Goal: Obtain resource: Obtain resource

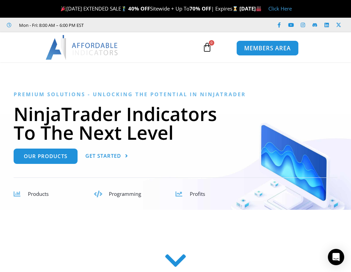
click at [261, 48] on span "MEMBERS AREA" at bounding box center [267, 49] width 47 height 6
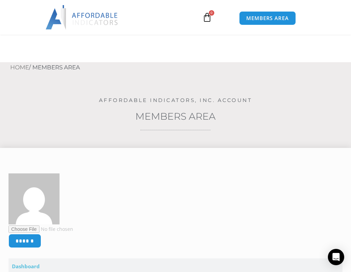
scroll to position [181, 0]
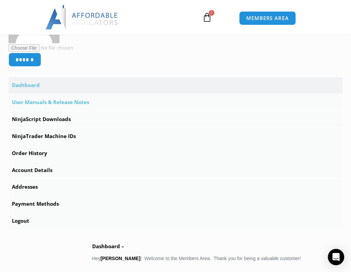
click at [32, 102] on link "User Manuals & Release Notes" at bounding box center [176, 102] width 334 height 16
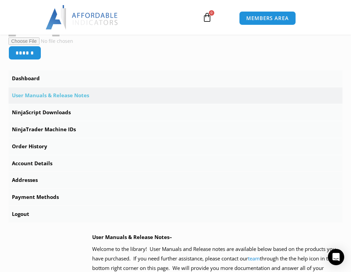
scroll to position [363, 0]
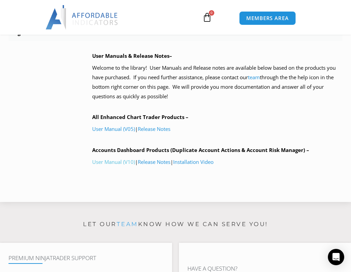
click at [110, 163] on link "User Manual (V10)" at bounding box center [113, 162] width 43 height 7
